Goal: Leave review/rating

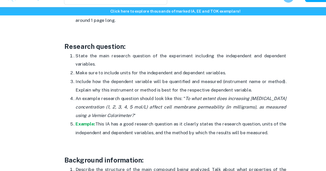
scroll to position [445, 0]
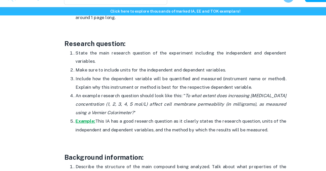
click at [80, 127] on strong "Example:" at bounding box center [79, 124] width 18 height 5
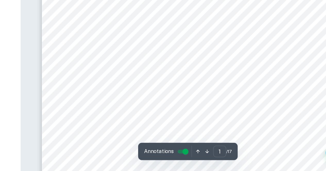
scroll to position [69, 0]
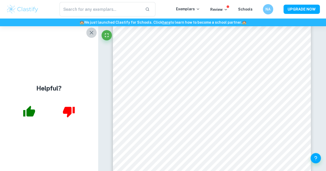
click at [93, 34] on icon "button" at bounding box center [92, 33] width 4 height 4
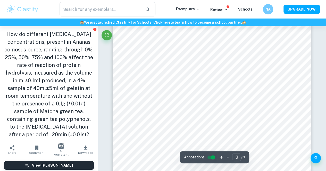
scroll to position [760, 0]
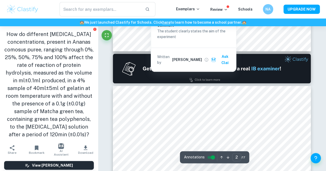
type input "1"
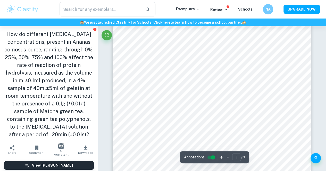
scroll to position [0, 0]
